Goal: Transaction & Acquisition: Purchase product/service

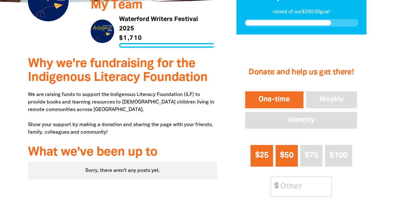
scroll to position [188, 0]
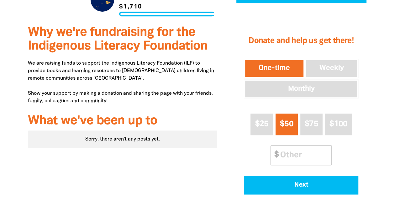
click at [260, 65] on button "One-time" at bounding box center [274, 68] width 61 height 19
click at [289, 70] on button "One-time" at bounding box center [274, 68] width 61 height 19
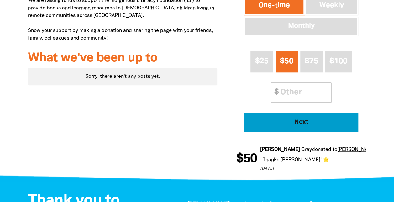
click at [274, 124] on span "Next" at bounding box center [301, 122] width 97 height 6
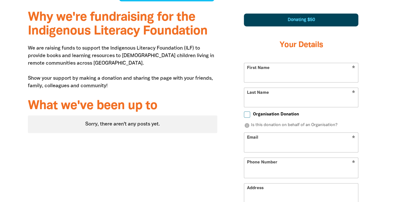
select select "AU"
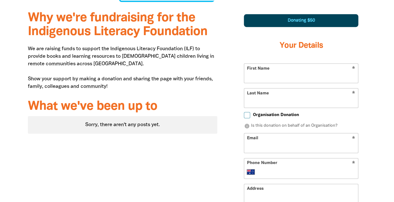
click at [272, 76] on input "First Name" at bounding box center [301, 73] width 114 height 19
type input "Allison"
type input "Shevlin"
type input "allisonshevlin1@gmail.com"
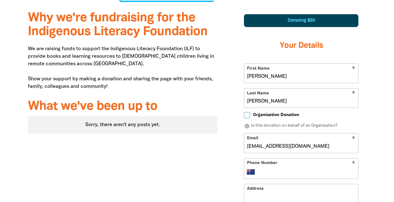
type input "+61 407 772 722"
type input "32 Forster Avenue, MALVERN EAST VIC 3145"
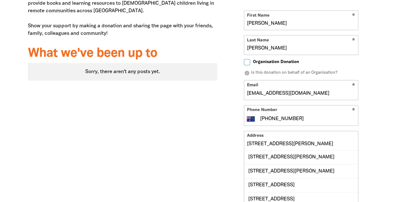
scroll to position [265, 0]
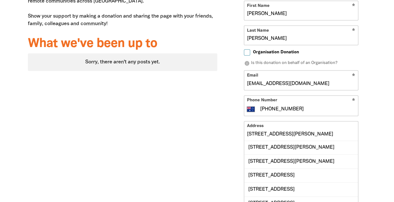
click at [276, 133] on input "32 Forster Avenue, MALVERN EAST VIC 3145" at bounding box center [301, 130] width 114 height 19
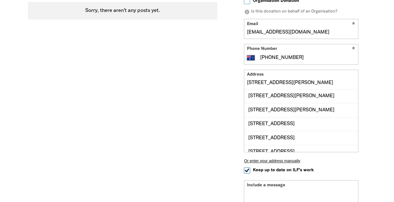
scroll to position [359, 0]
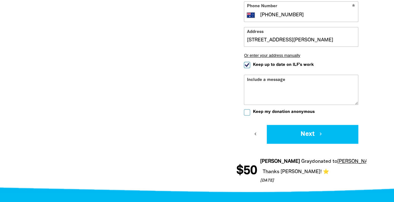
click at [259, 143] on form "* First Name Allison * Last Name Shevlin Organisation Donation info Is this don…" at bounding box center [301, 25] width 114 height 237
click at [253, 80] on div "Include a message" at bounding box center [301, 90] width 114 height 30
click at [248, 78] on div "Include a message" at bounding box center [301, 90] width 114 height 30
click at [252, 79] on div "Include a message" at bounding box center [301, 90] width 114 height 30
click at [280, 83] on div "Include a message" at bounding box center [301, 90] width 114 height 30
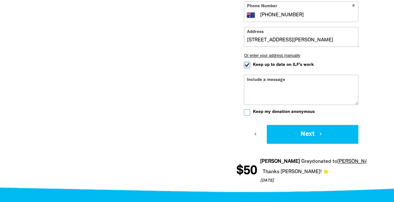
click at [289, 78] on div "Include a message" at bounding box center [301, 90] width 114 height 30
click at [278, 80] on div "Include a message" at bounding box center [301, 90] width 114 height 30
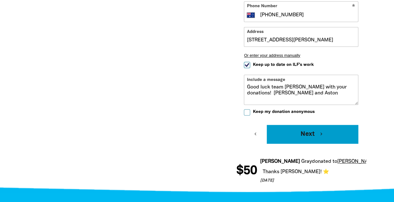
type textarea "Good luck team Chang with your donations! Allison and Aston"
click at [301, 136] on button "Next chevron_right" at bounding box center [312, 134] width 91 height 19
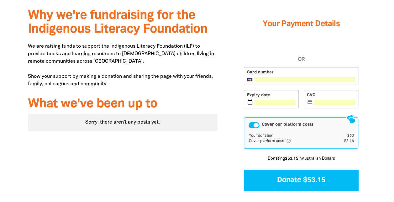
scroll to position [236, 0]
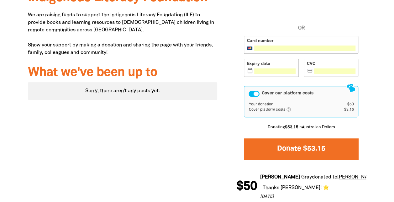
click at [293, 151] on button "Donate $53.15" at bounding box center [301, 148] width 114 height 21
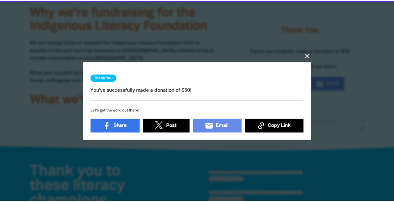
scroll to position [160, 0]
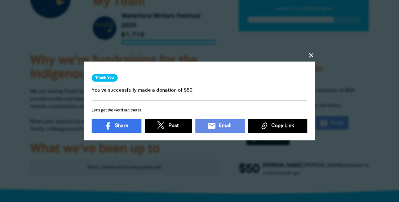
click at [311, 52] on icon "close" at bounding box center [311, 56] width 8 height 8
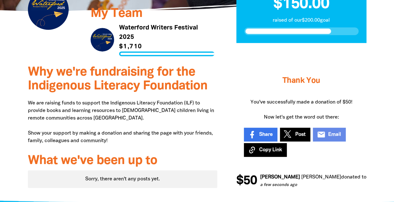
scroll to position [97, 0]
